Goal: Navigation & Orientation: Go to known website

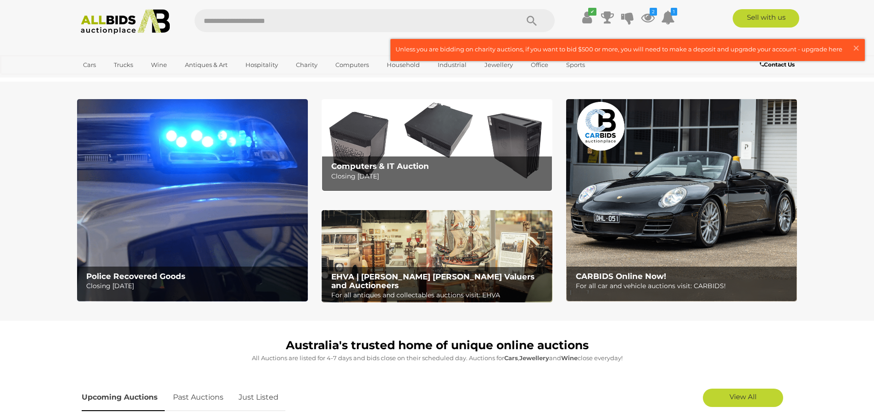
scroll to position [642, 0]
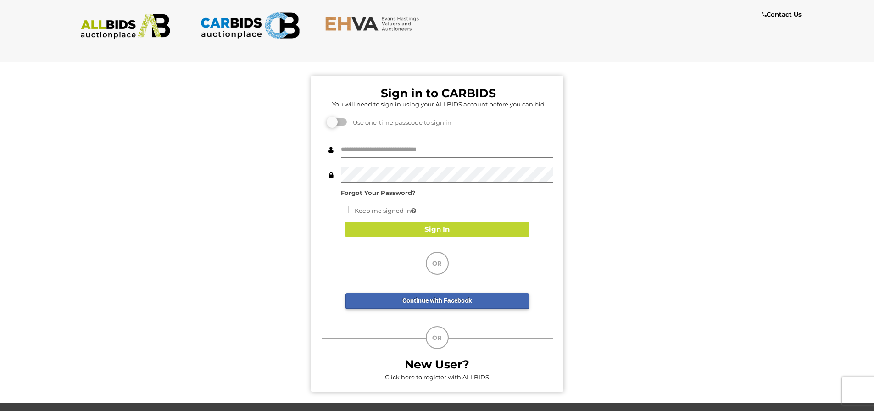
click at [437, 304] on link "Continue with Facebook" at bounding box center [436, 301] width 183 height 16
